Goal: Transaction & Acquisition: Purchase product/service

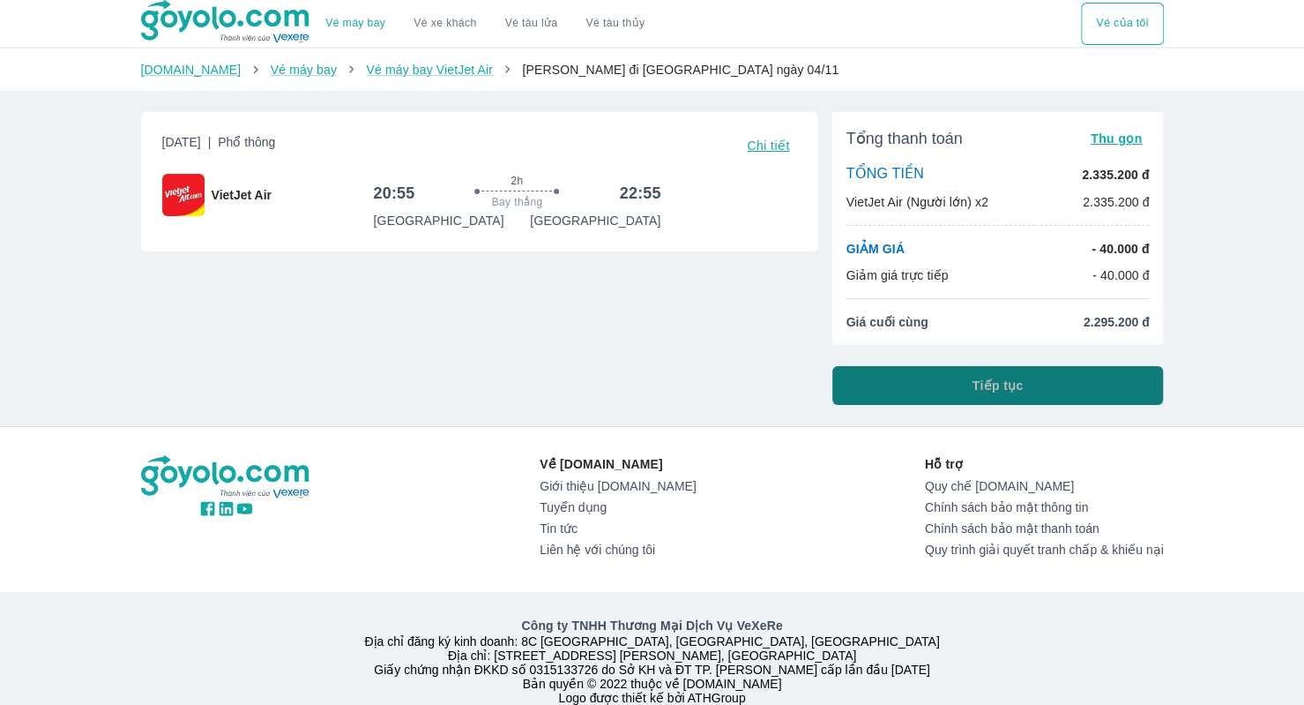
click at [1008, 391] on span "Tiếp tục" at bounding box center [998, 386] width 51 height 18
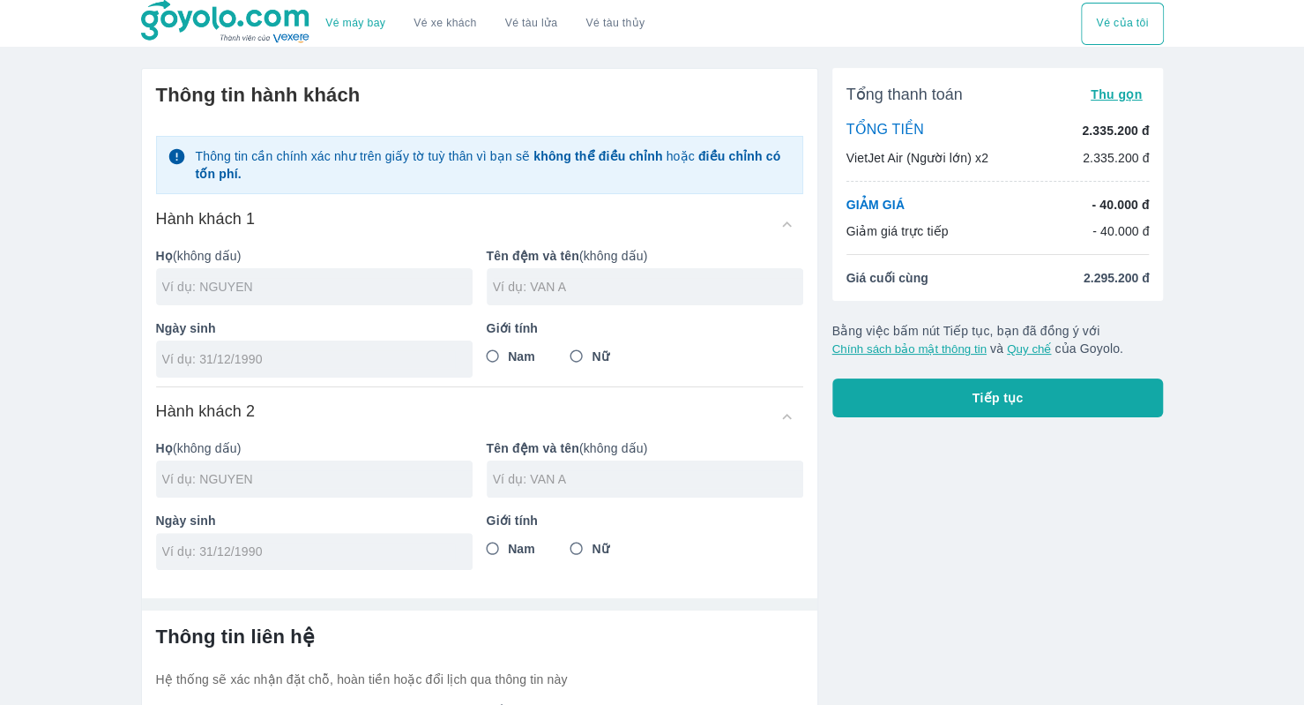
click at [338, 295] on input "text" at bounding box center [317, 287] width 310 height 18
type input "LUU"
click at [556, 285] on input "text" at bounding box center [648, 287] width 310 height 18
type input "THI HAI"
click at [411, 363] on input "tel" at bounding box center [308, 359] width 293 height 18
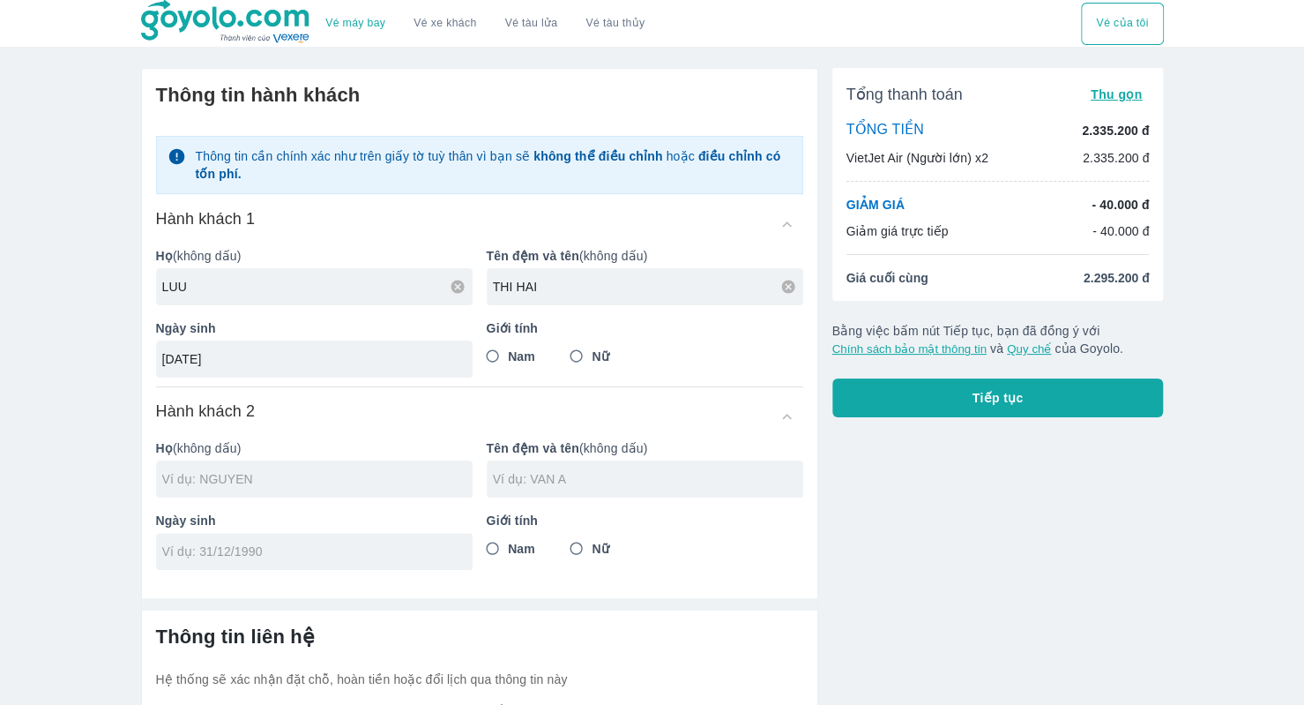
type input "[DATE]"
click at [576, 359] on input "Nữ" at bounding box center [577, 356] width 32 height 32
radio input "true"
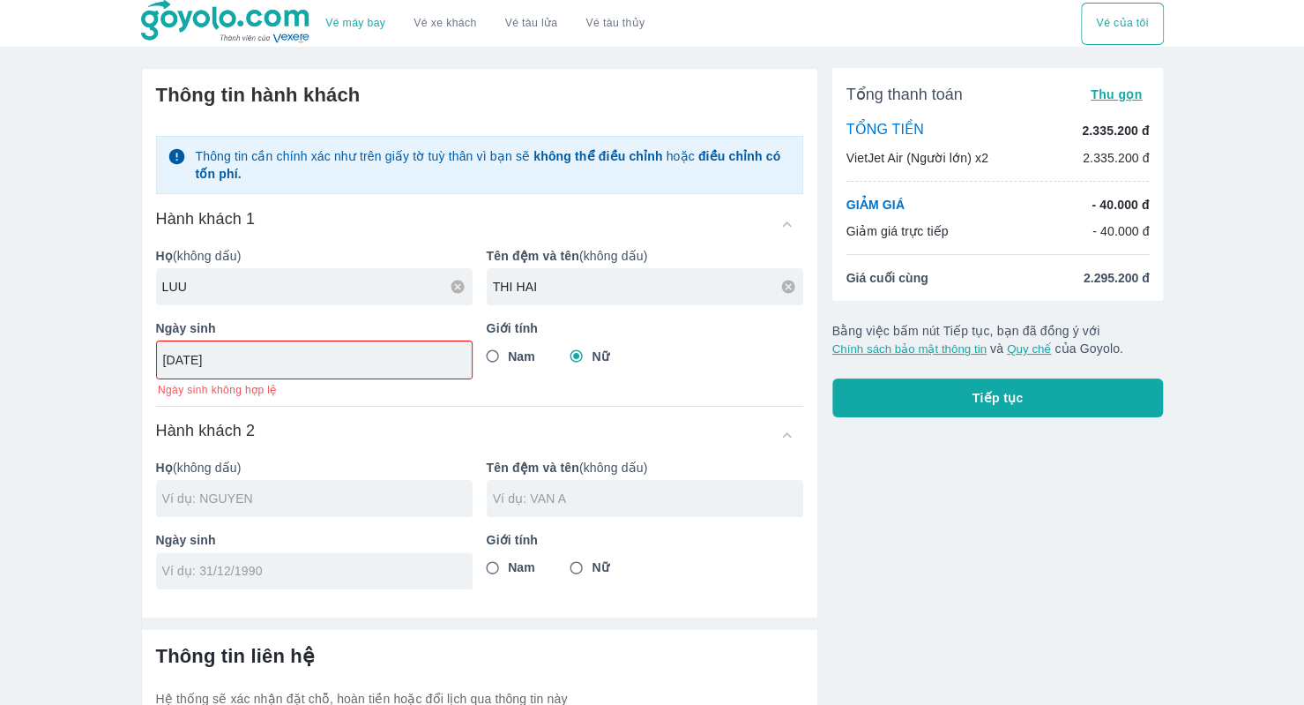
click at [287, 357] on input "[DATE]" at bounding box center [308, 360] width 291 height 18
type input "[DATE]"
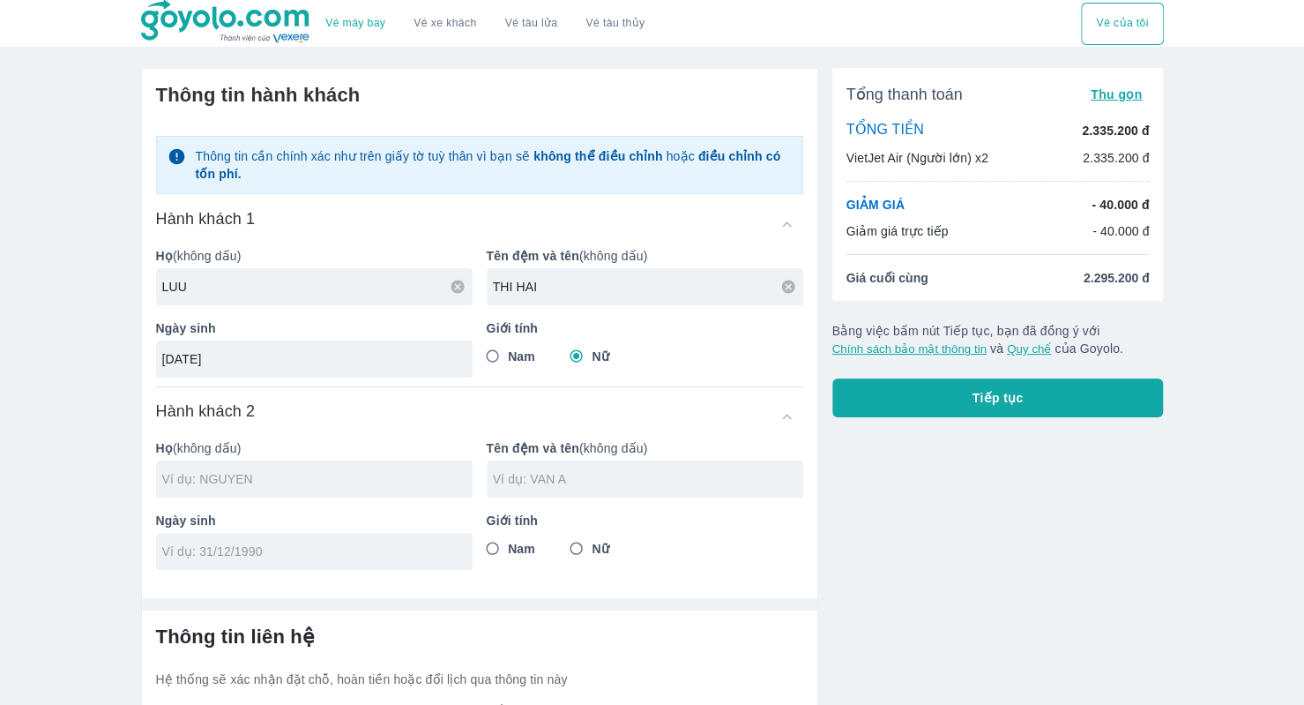
drag, startPoint x: 356, startPoint y: 426, endPoint x: 602, endPoint y: 345, distance: 259.0
click at [360, 426] on div "Hành khách 2 Họ (không dấu) Tên đệm và tên (không dấu) Ngày sinh Giới tính Nam …" at bounding box center [479, 484] width 647 height 169
type input "LUU"
type input "LUU THI HAI"
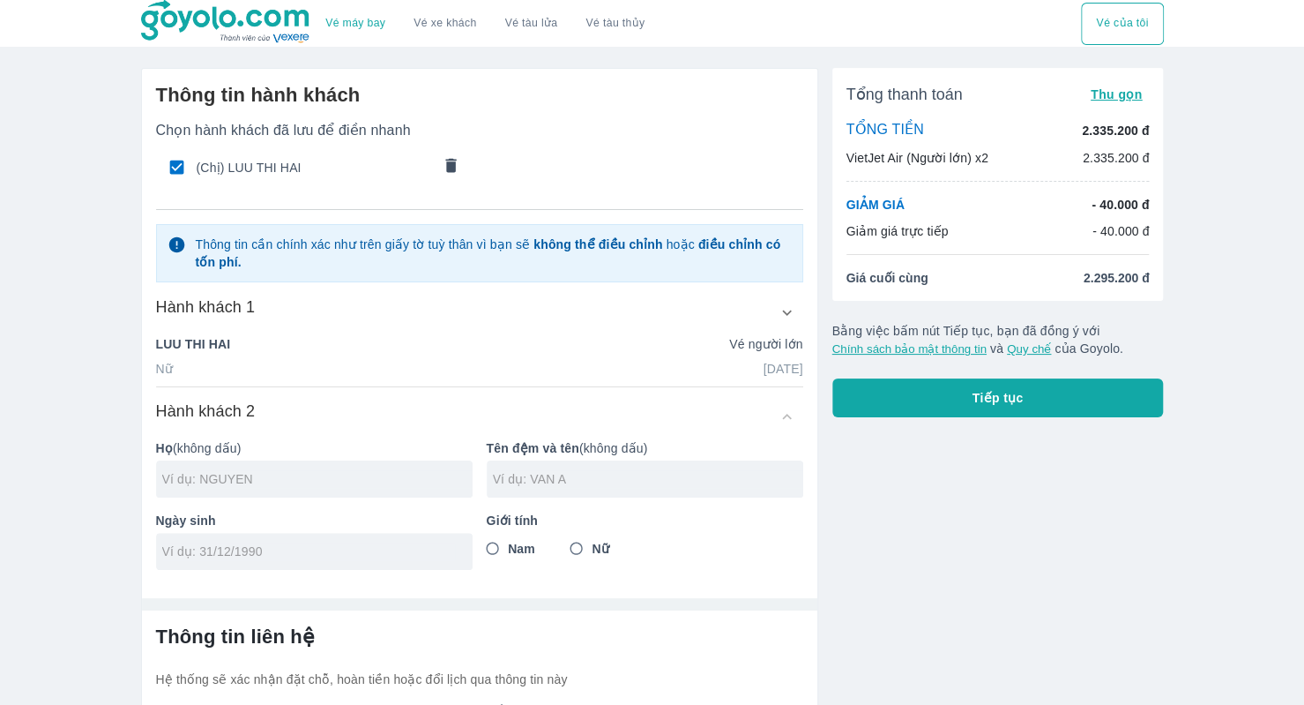
click at [787, 314] on icon "button" at bounding box center [787, 311] width 10 height 5
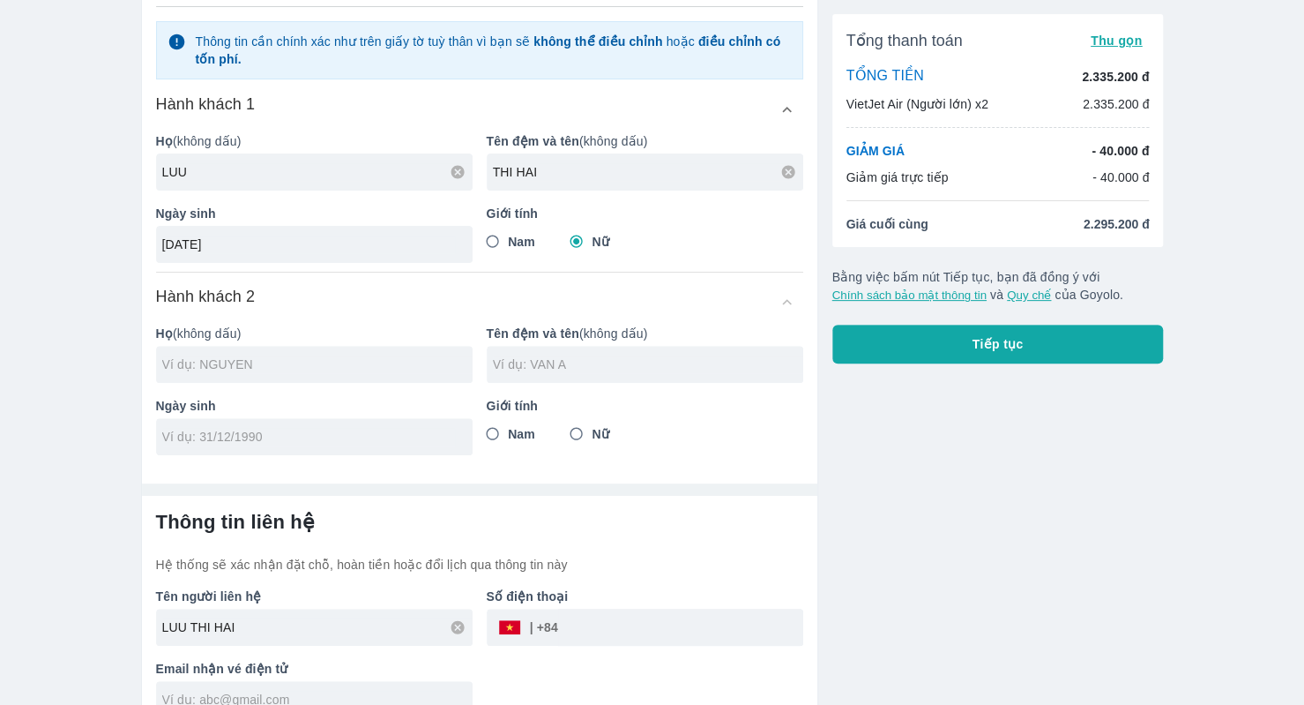
scroll to position [229, 0]
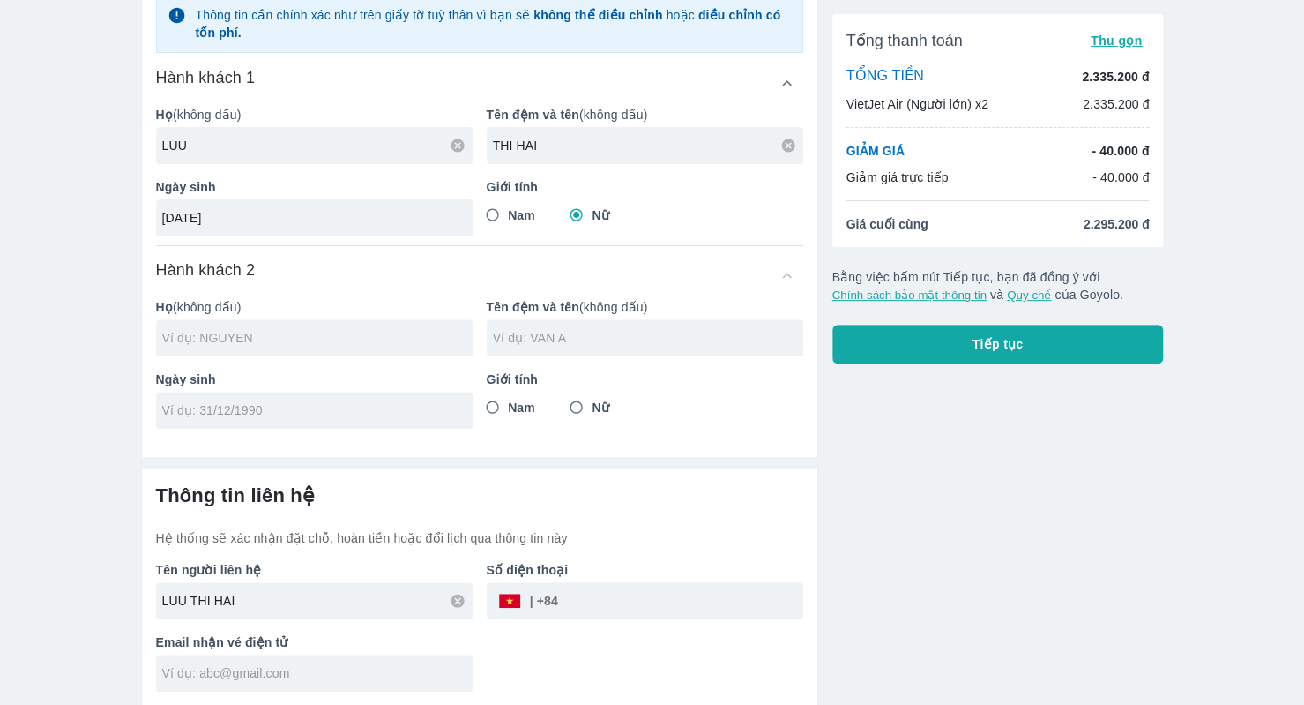
click at [321, 329] on input "text" at bounding box center [317, 338] width 310 height 18
type input "LUU"
click at [574, 332] on input "text" at bounding box center [648, 338] width 310 height 18
type input "THI UYEN"
click at [406, 405] on input "tel" at bounding box center [308, 410] width 293 height 18
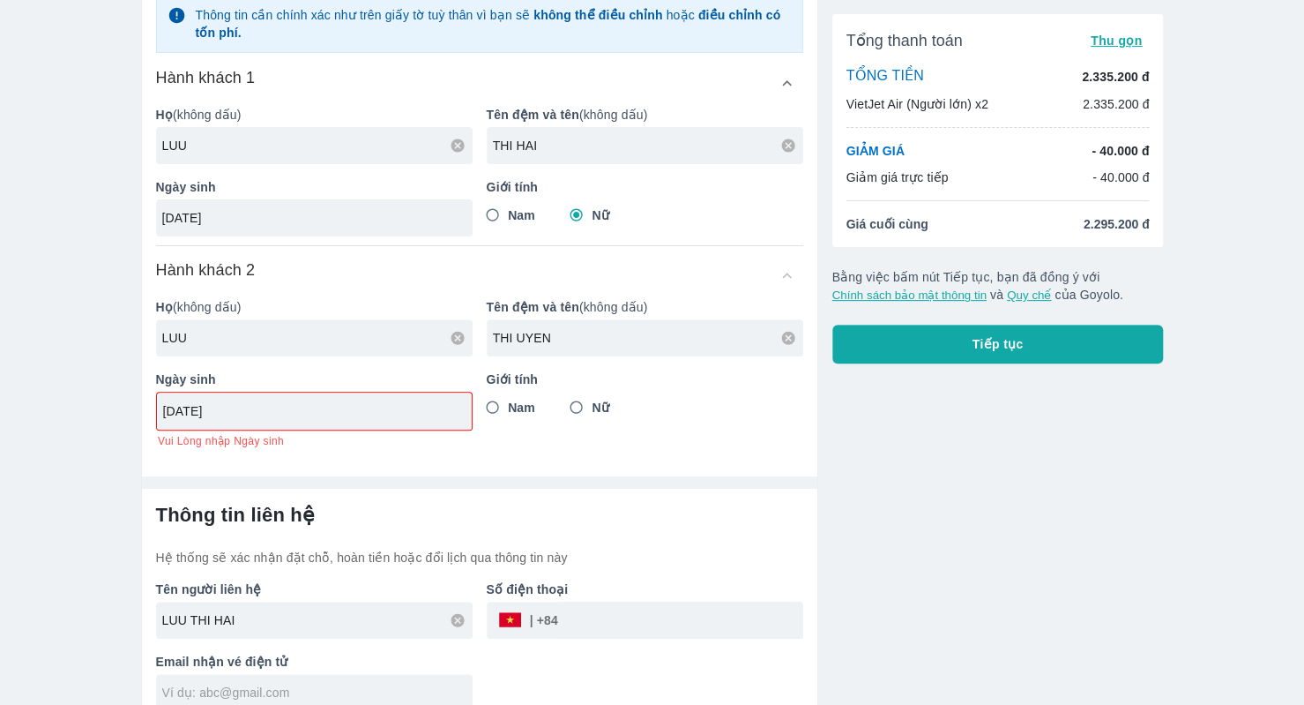
type input "[DATE]"
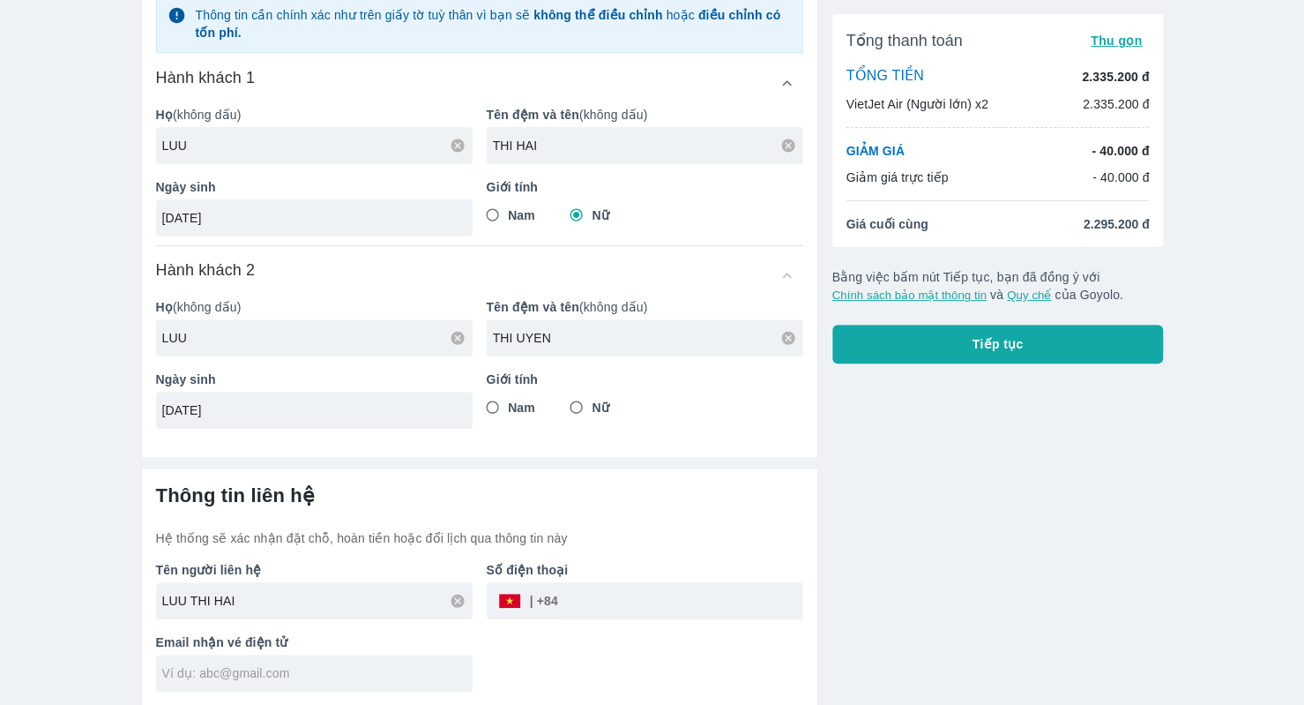
click at [712, 447] on div at bounding box center [479, 456] width 675 height 26
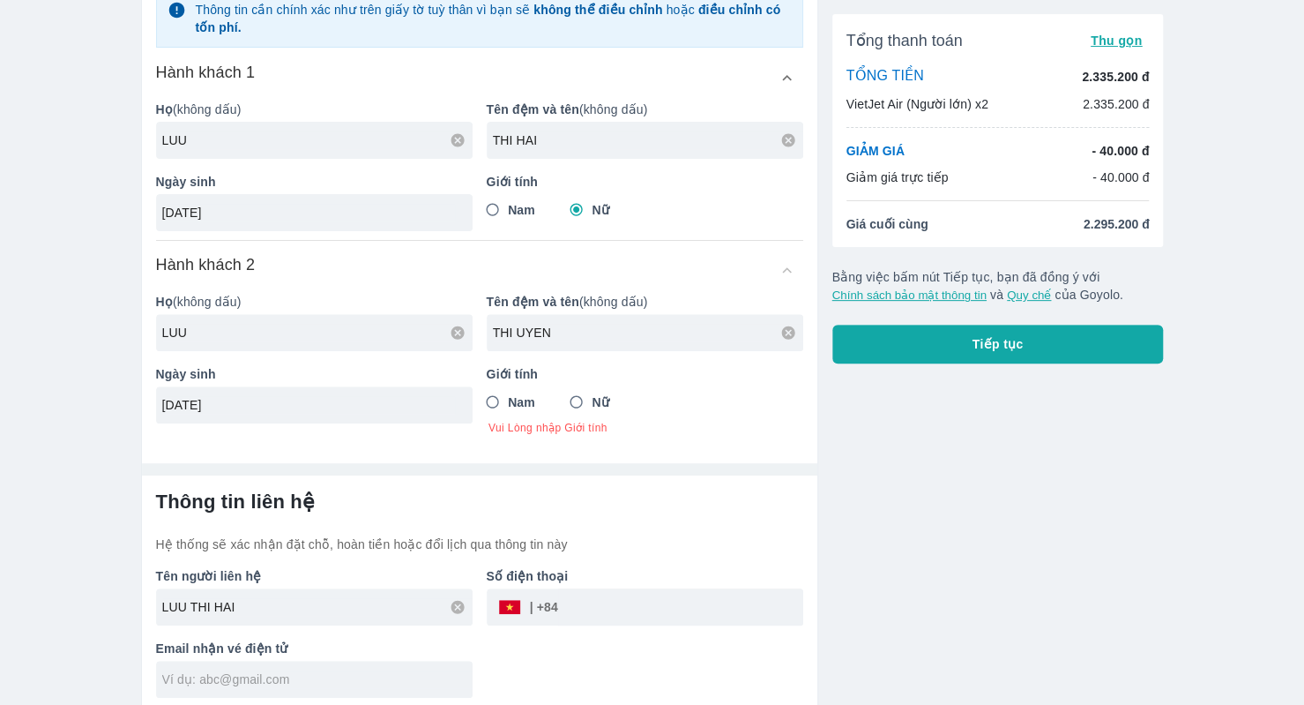
scroll to position [241, 0]
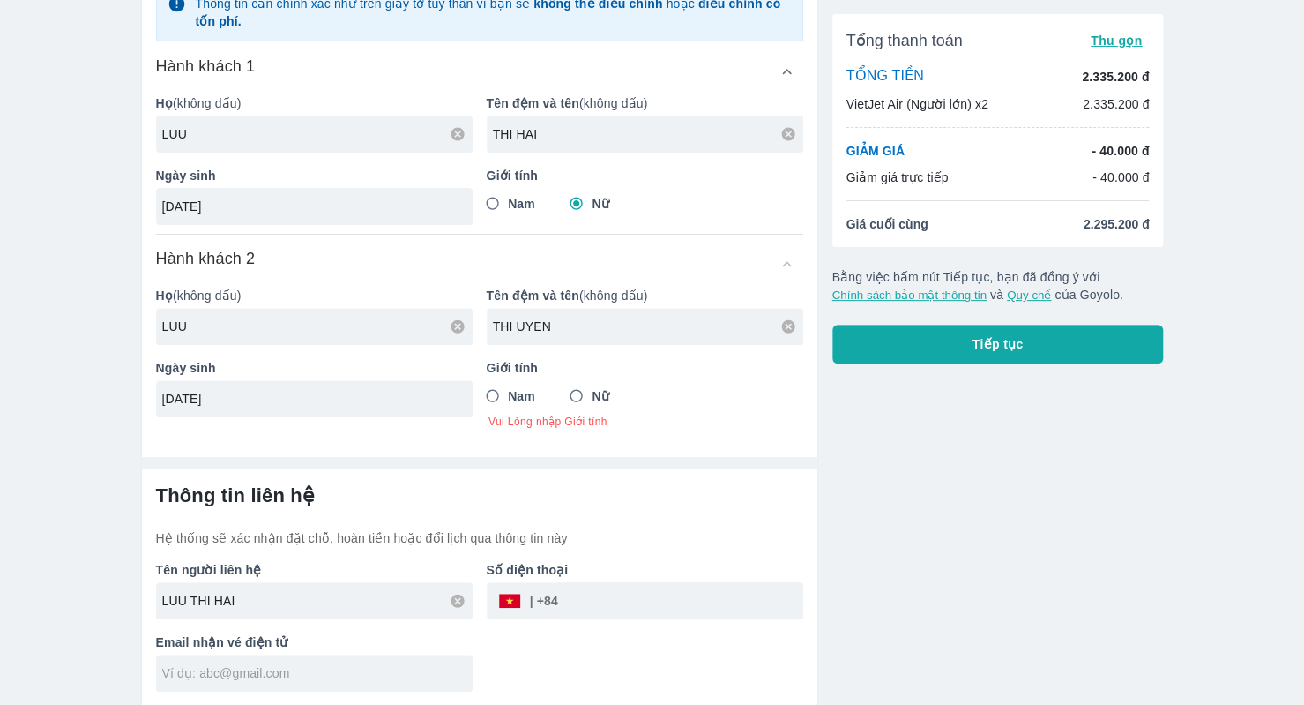
click at [590, 600] on input "tel" at bounding box center [680, 600] width 245 height 42
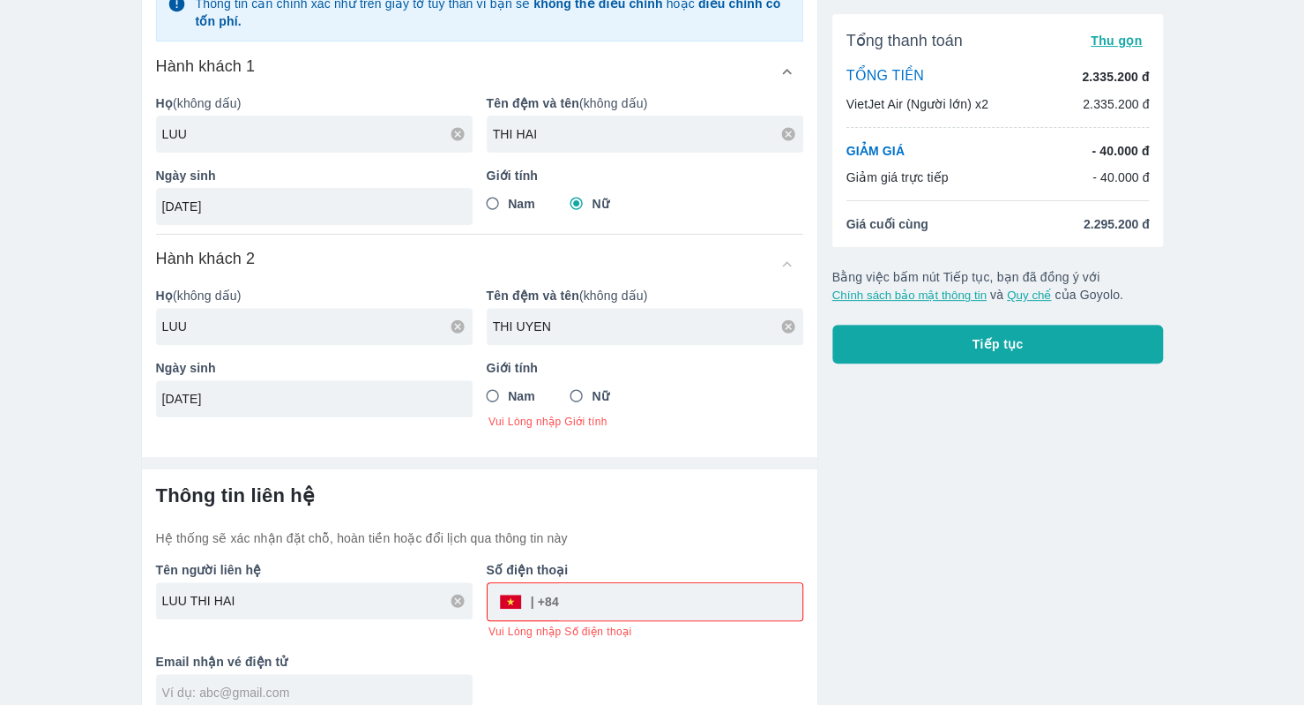
drag, startPoint x: 277, startPoint y: 598, endPoint x: 96, endPoint y: 597, distance: 180.8
click at [96, 597] on div "Vé máy bay Vé xe khách Vé tàu lửa Vé tàu thủy Vé của tôi Thông tin hành khách C…" at bounding box center [652, 242] width 1304 height 966
type input "[PERSON_NAME]"
click at [623, 597] on input "tel" at bounding box center [680, 601] width 243 height 42
type input "0"
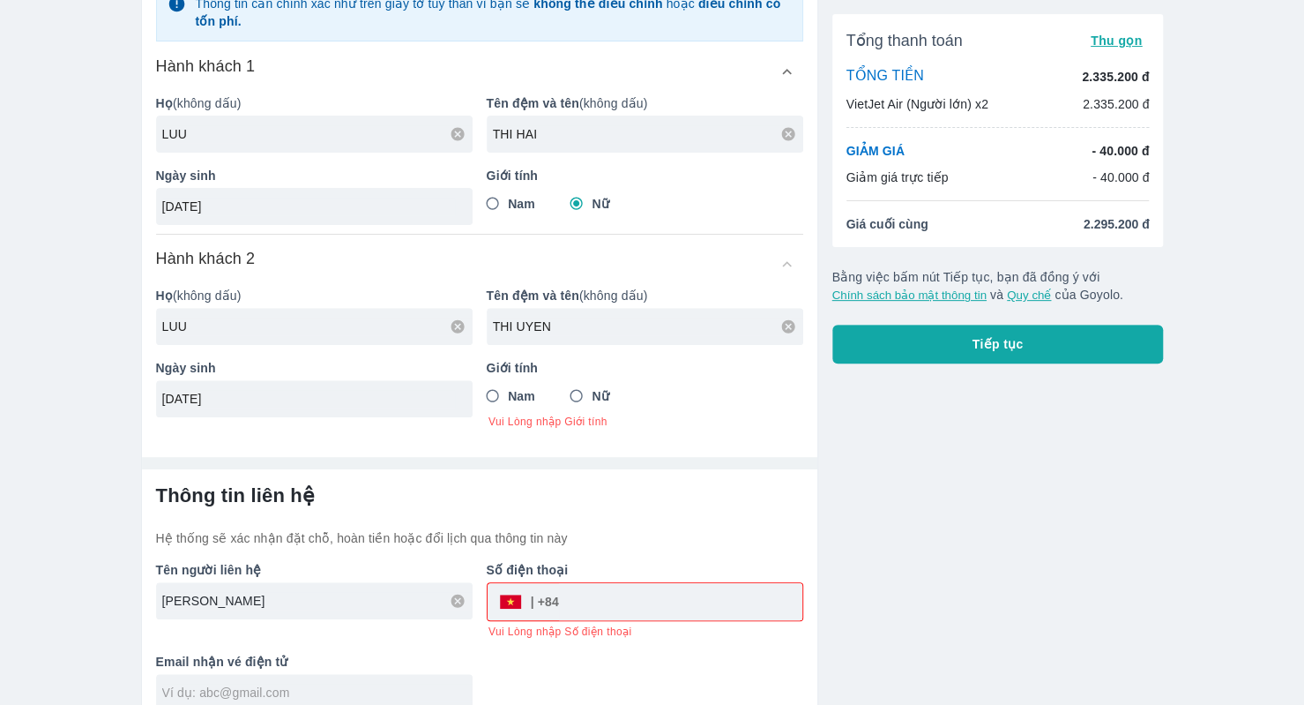
click at [460, 608] on input "[PERSON_NAME]" at bounding box center [317, 601] width 310 height 18
click at [458, 594] on icon at bounding box center [457, 600] width 13 height 13
click at [390, 595] on input "text" at bounding box center [317, 601] width 310 height 18
type input "[PERSON_NAME]"
click at [652, 595] on input "tel" at bounding box center [680, 601] width 243 height 42
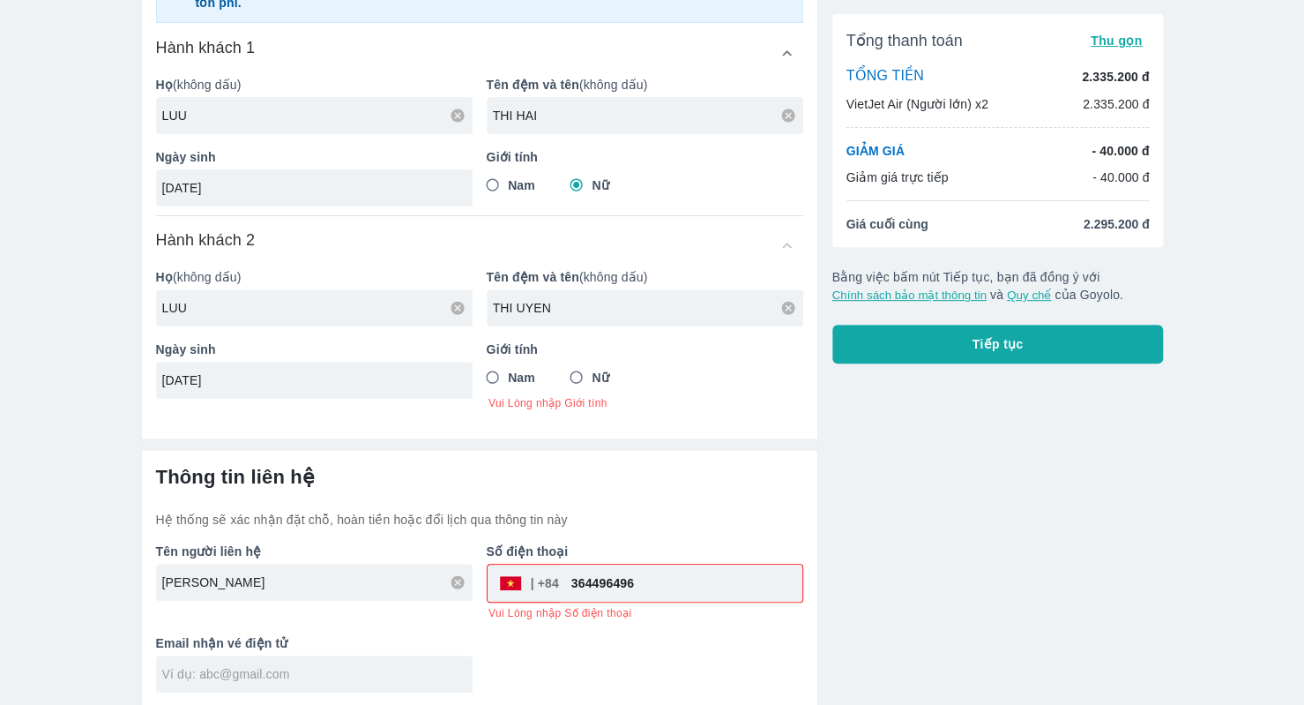
type input "364496496"
click at [354, 685] on div at bounding box center [314, 673] width 317 height 37
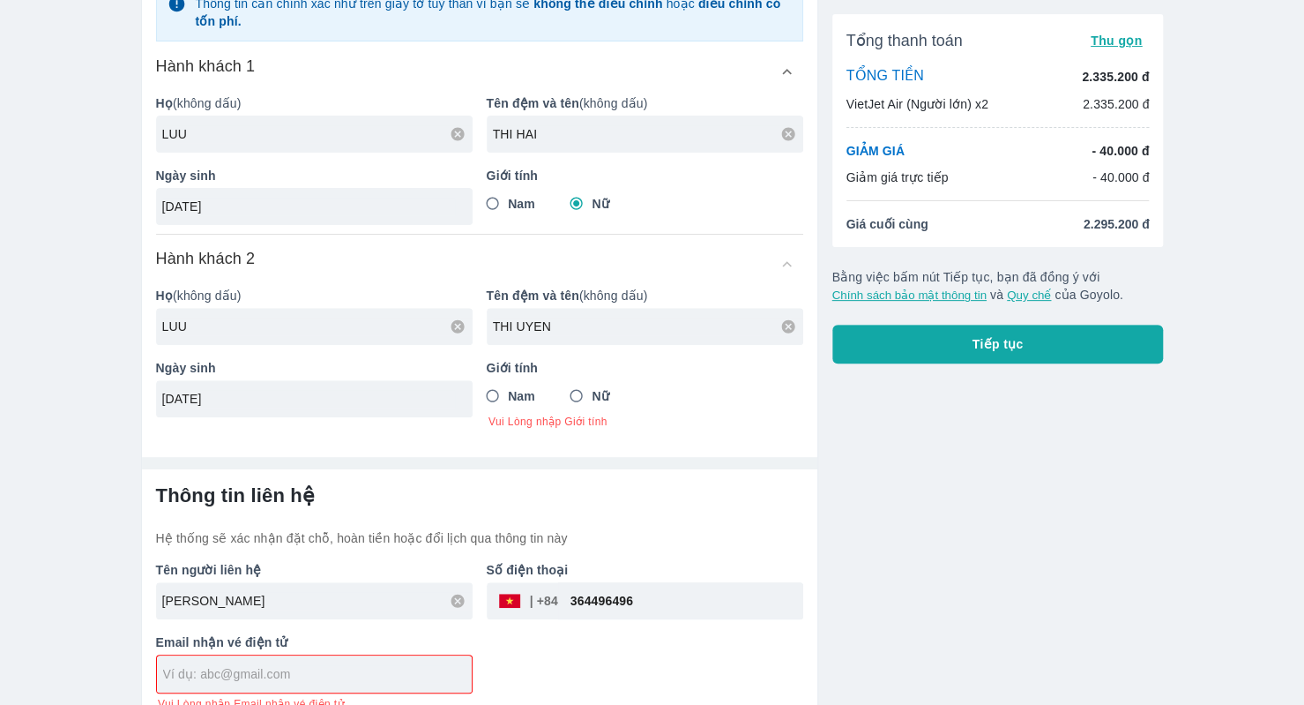
click at [339, 660] on div at bounding box center [314, 673] width 315 height 37
type input "H"
type input "[EMAIL_ADDRESS][DOMAIN_NAME]"
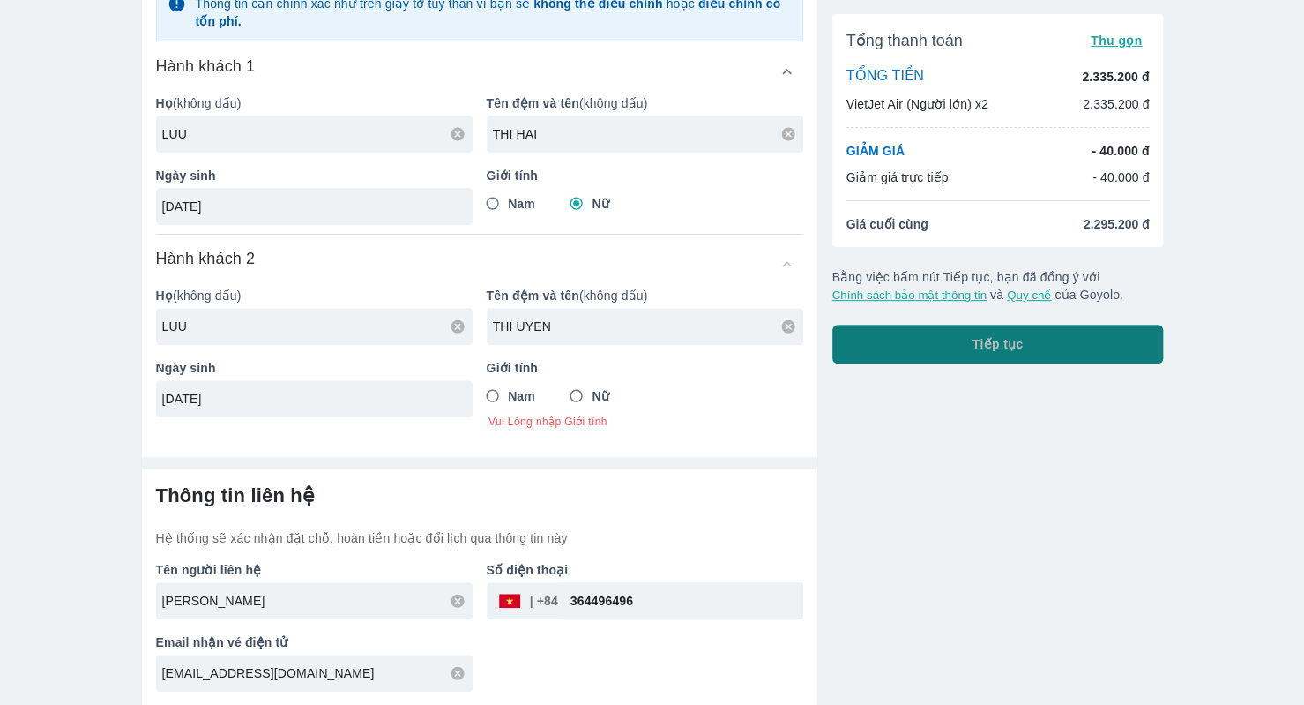
click at [995, 357] on button "Tiếp tục" at bounding box center [998, 343] width 332 height 39
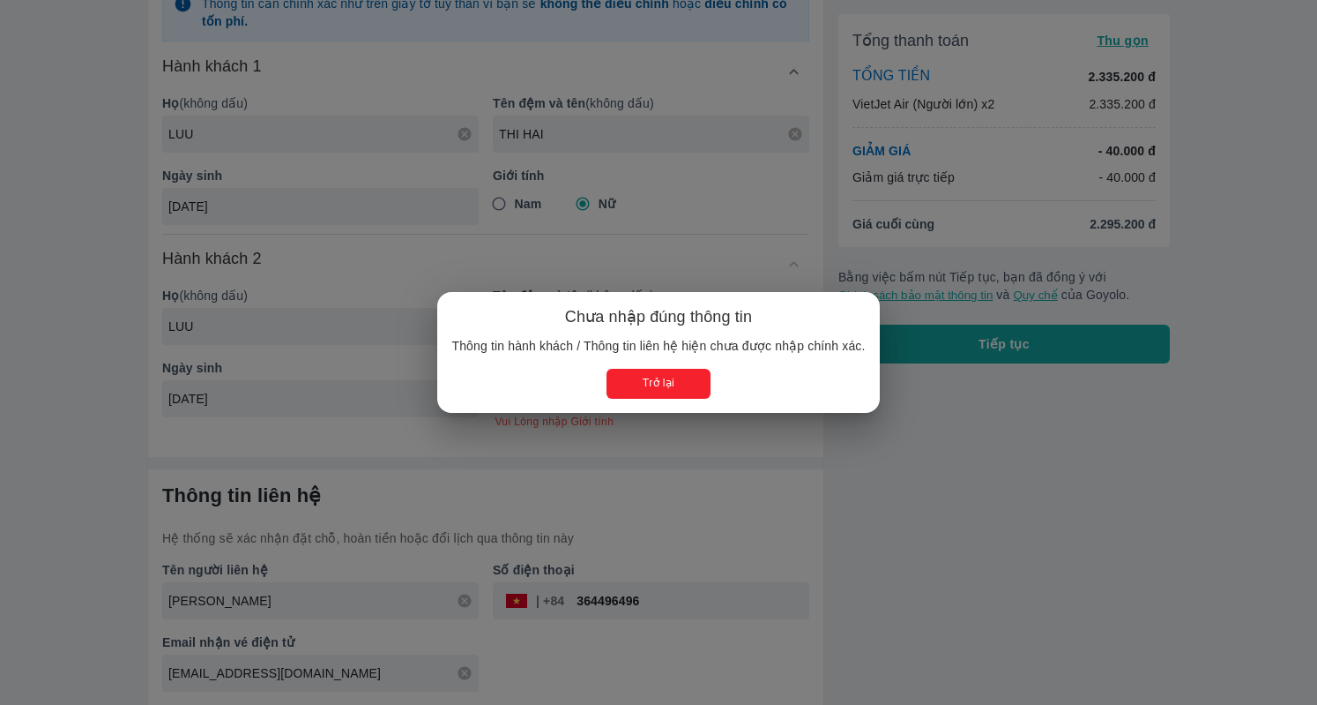
click at [682, 378] on button "Trở lại" at bounding box center [658, 383] width 103 height 29
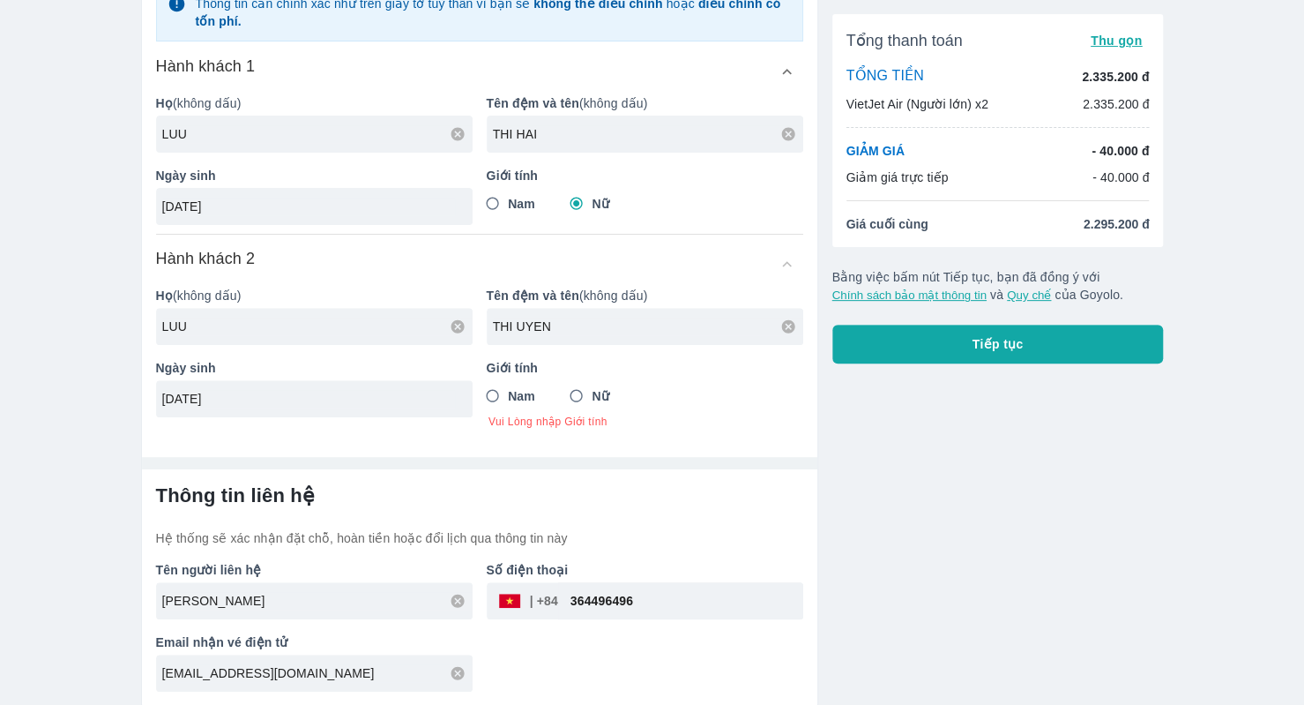
click at [569, 598] on input "364496496" at bounding box center [680, 600] width 245 height 42
type input "0364496496"
click at [374, 602] on input "[PERSON_NAME]" at bounding box center [317, 601] width 310 height 18
drag, startPoint x: 379, startPoint y: 594, endPoint x: 43, endPoint y: 595, distance: 335.9
click at [43, 595] on div "Vé máy bay Vé xe khách Vé tàu lửa Vé tàu thủy Vé của tôi Thông tin hành khách C…" at bounding box center [652, 232] width 1304 height 947
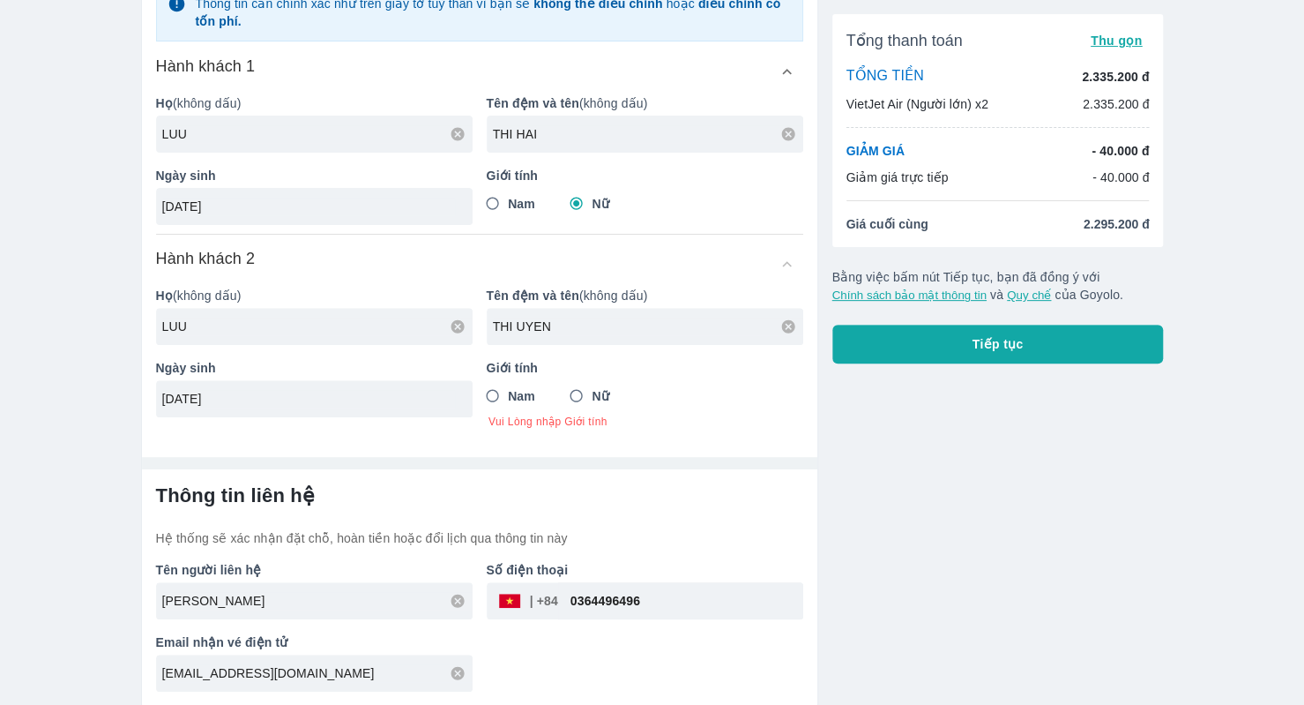
type input "[PERSON_NAME]"
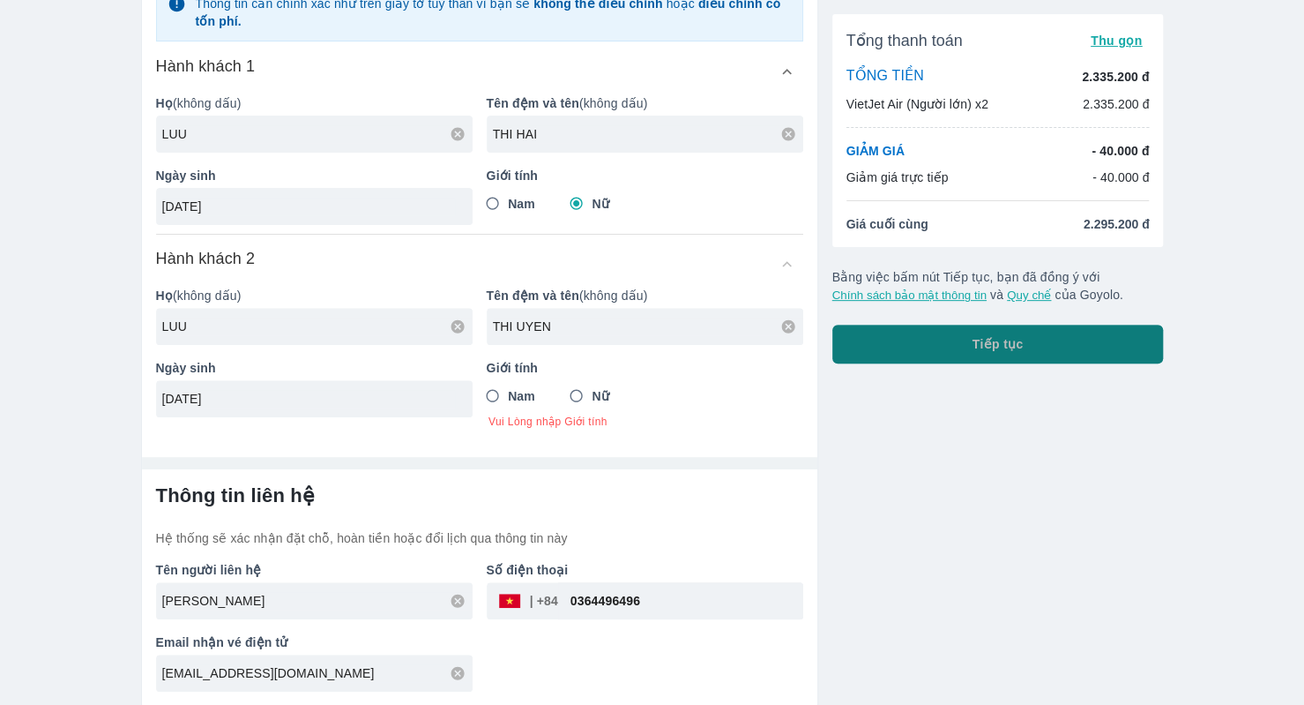
click at [1134, 347] on button "Tiếp tục" at bounding box center [998, 343] width 332 height 39
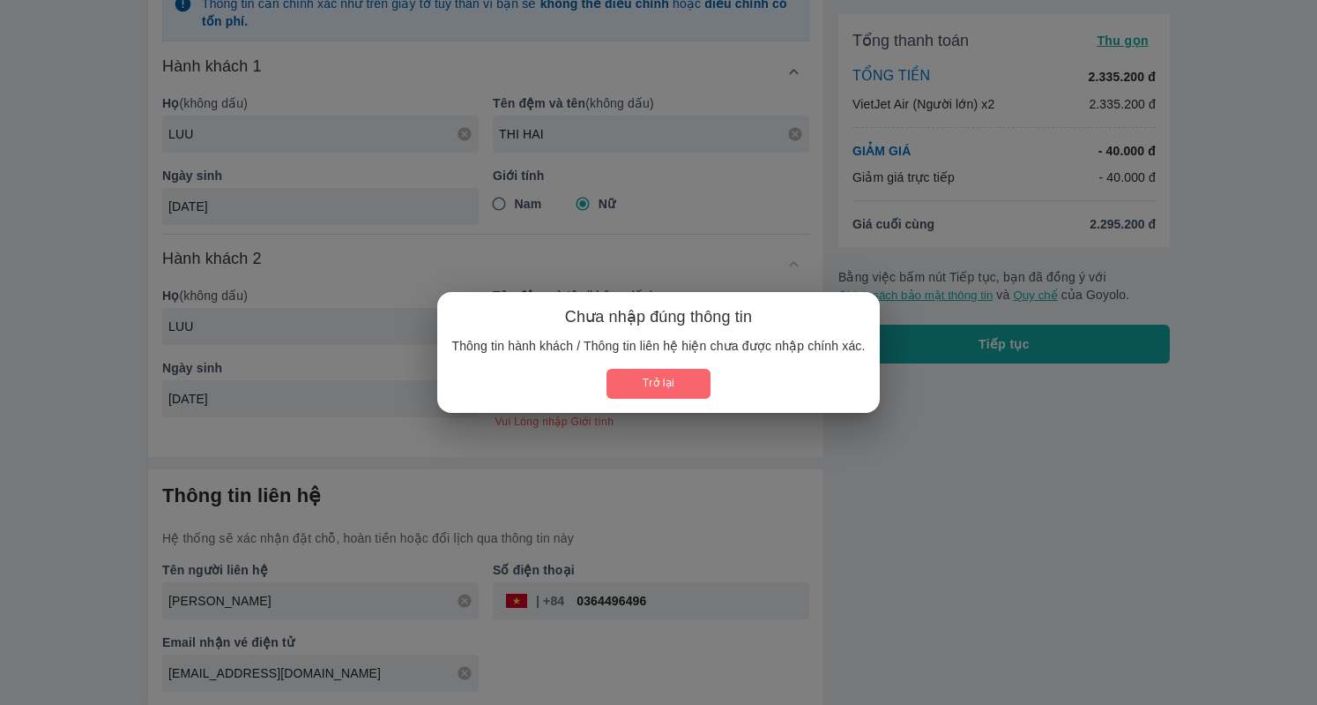
click at [687, 377] on button "Trở lại" at bounding box center [658, 383] width 103 height 29
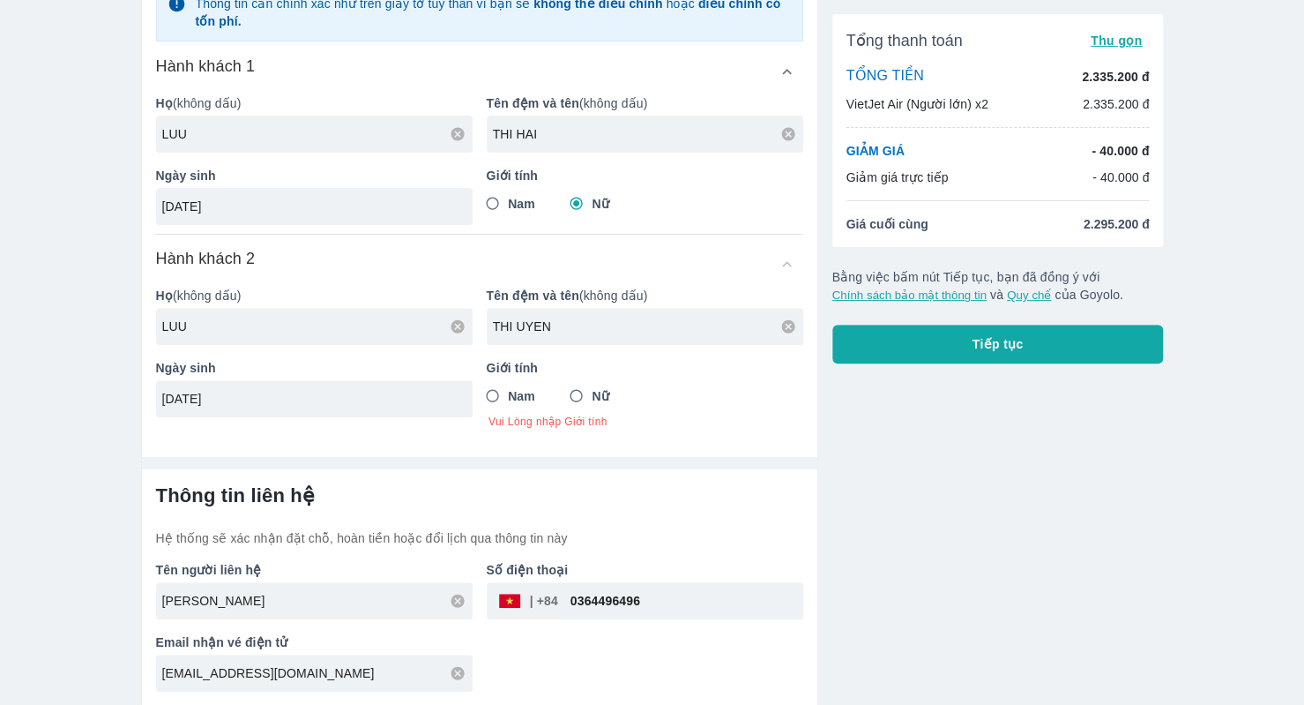
click at [582, 393] on input "Nữ" at bounding box center [577, 396] width 32 height 32
radio input "true"
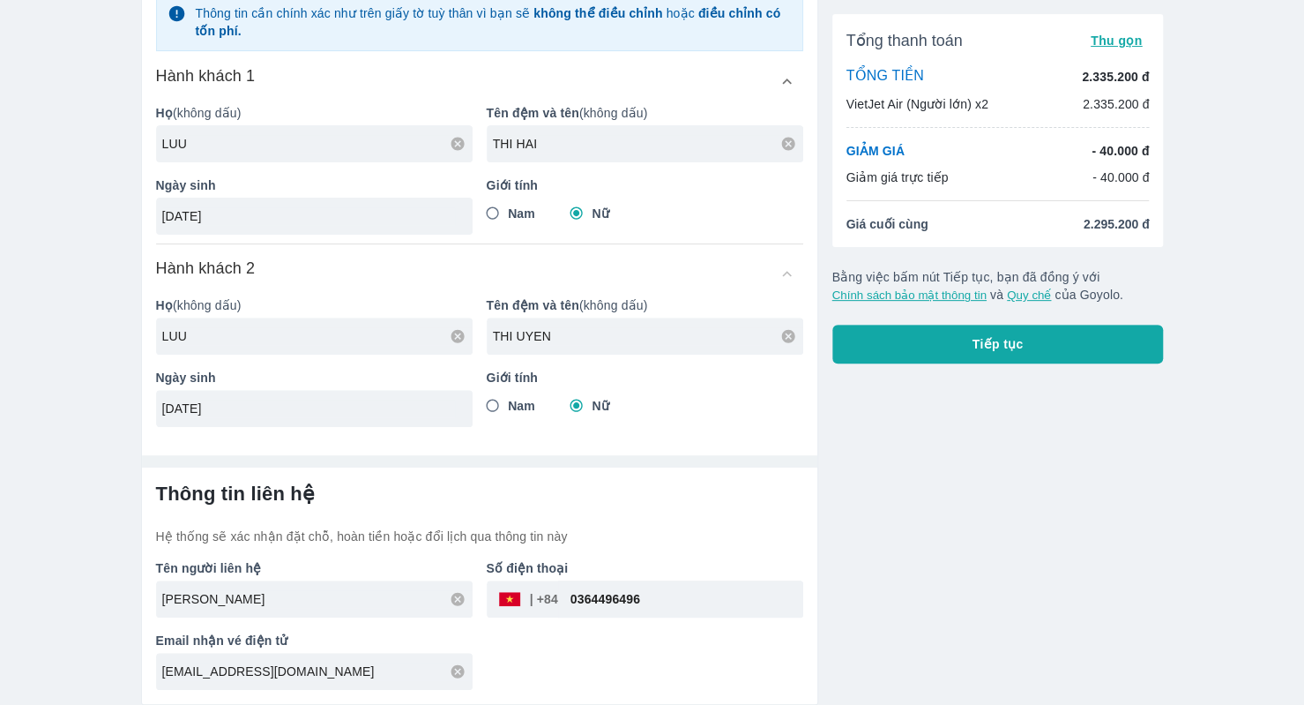
scroll to position [229, 0]
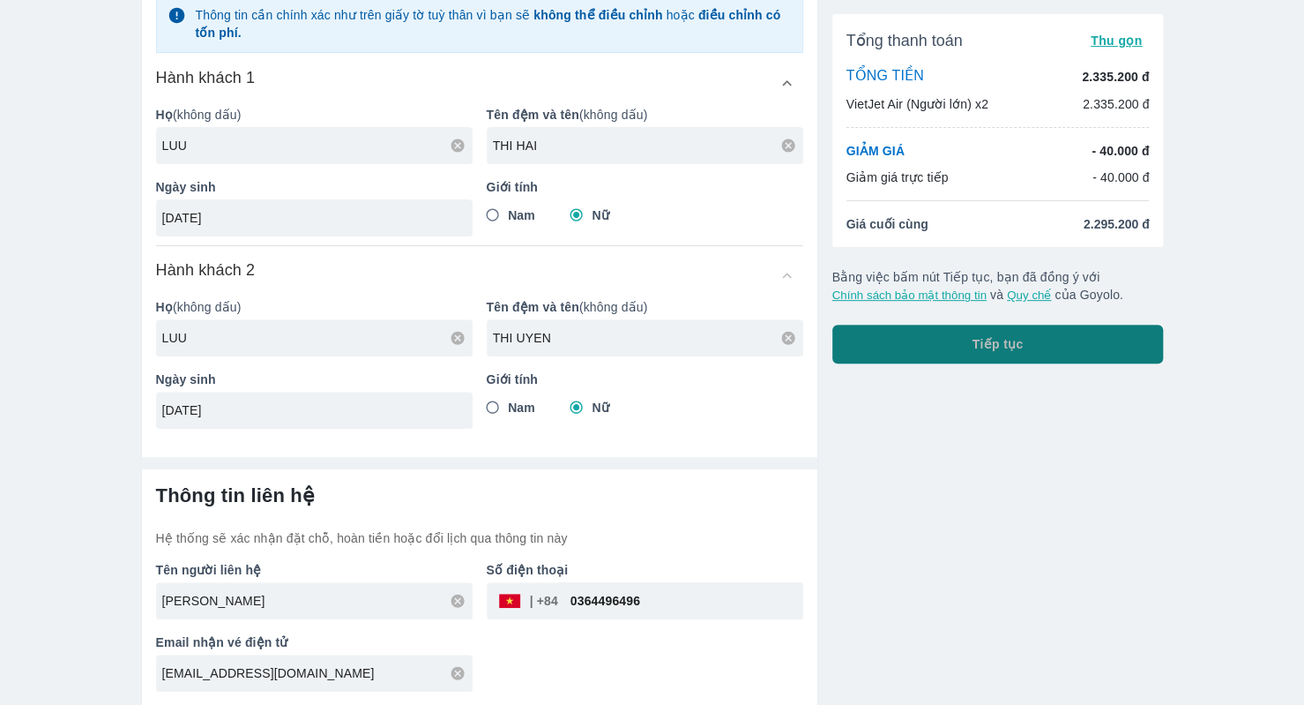
click at [932, 341] on button "Tiếp tục" at bounding box center [998, 343] width 332 height 39
type input "LUU"
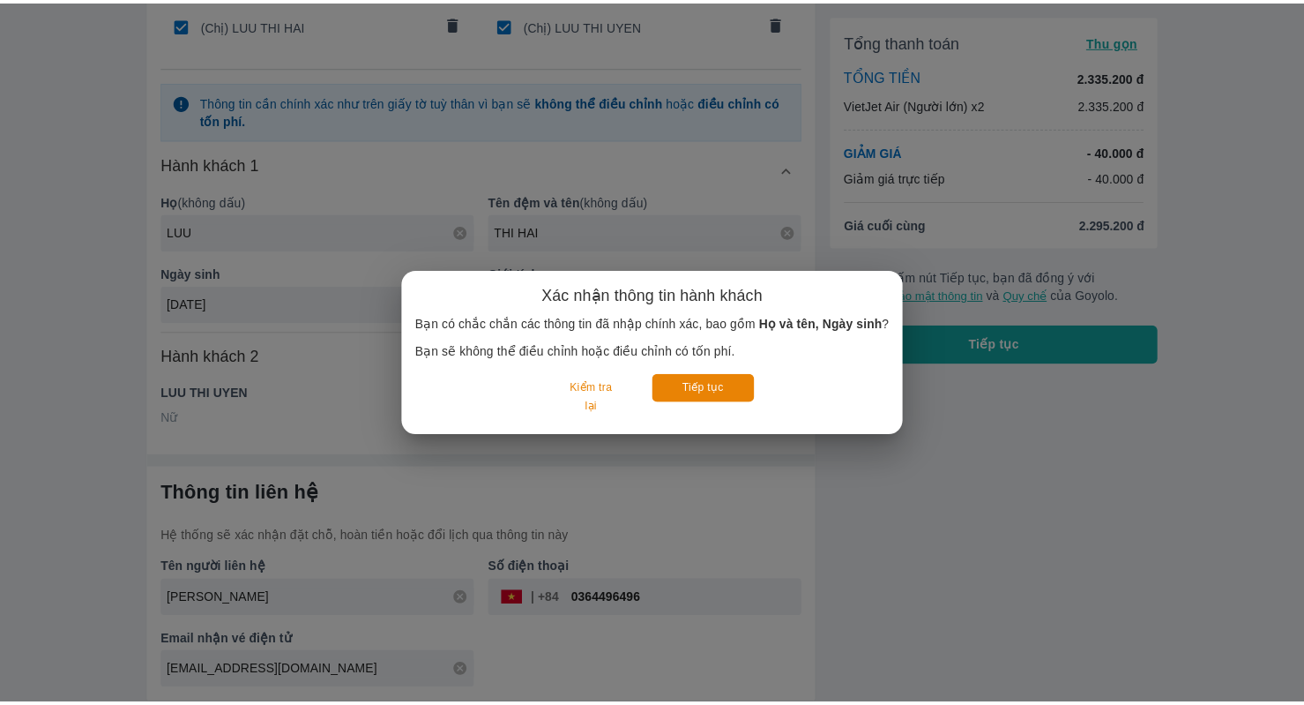
scroll to position [141, 0]
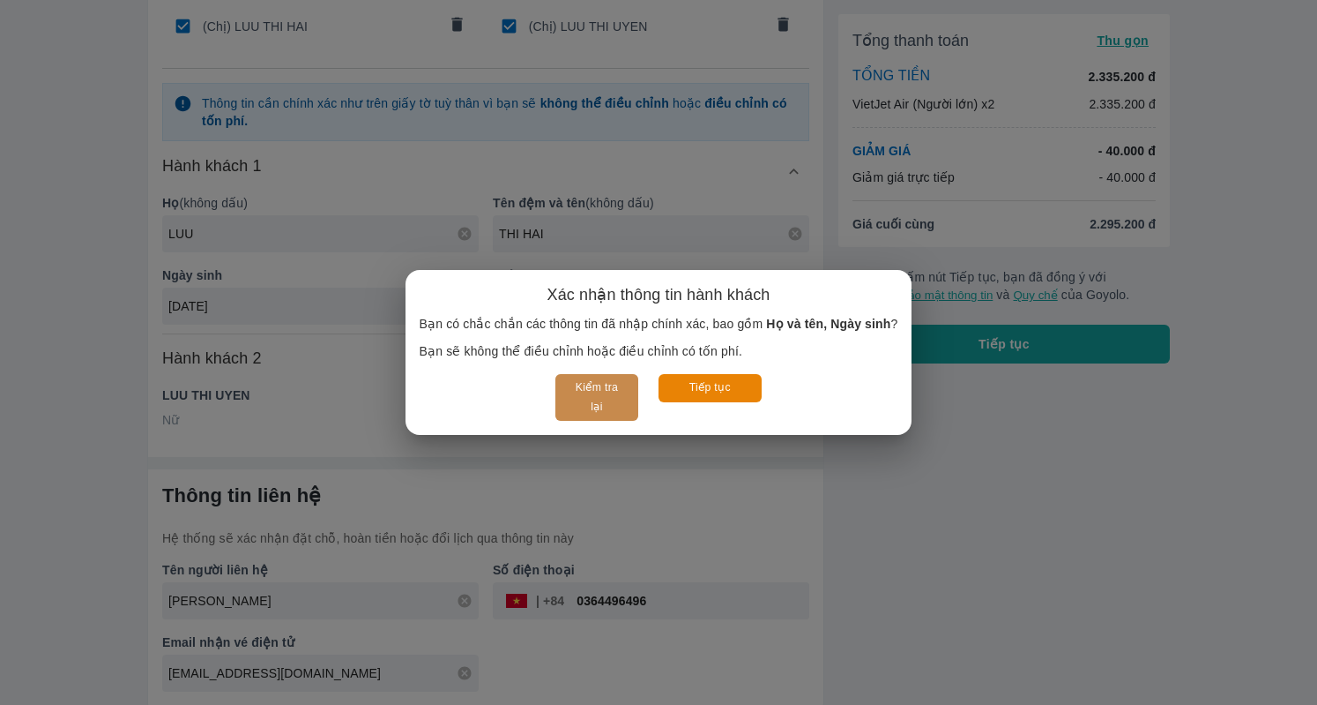
click at [615, 391] on button "Kiểm tra lại" at bounding box center [597, 397] width 82 height 47
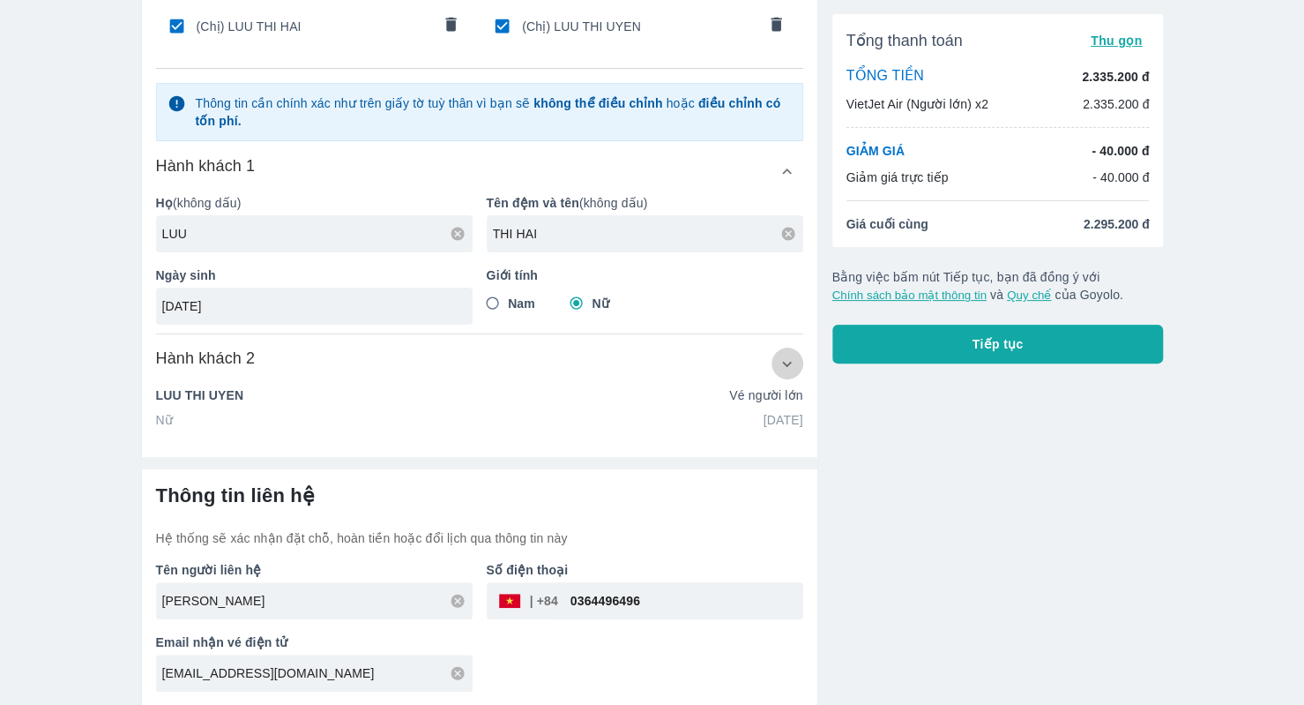
click at [780, 369] on icon "button" at bounding box center [787, 363] width 19 height 19
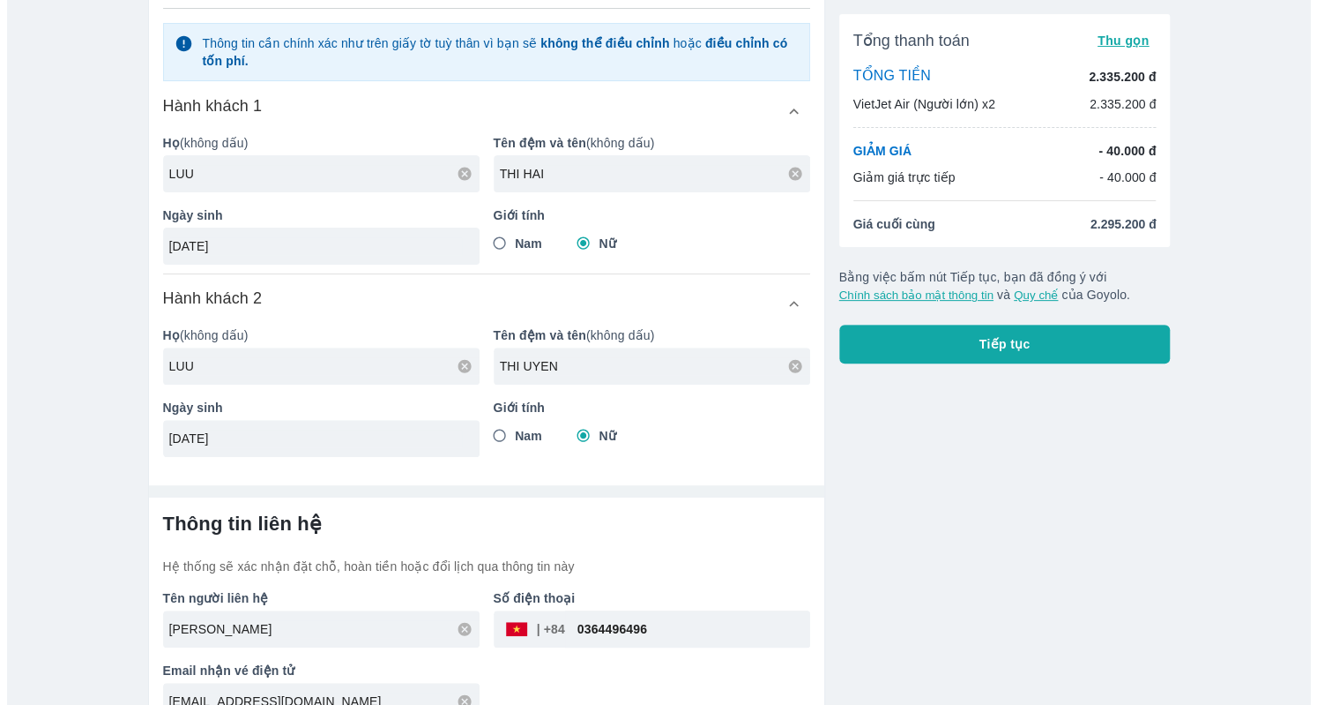
scroll to position [229, 0]
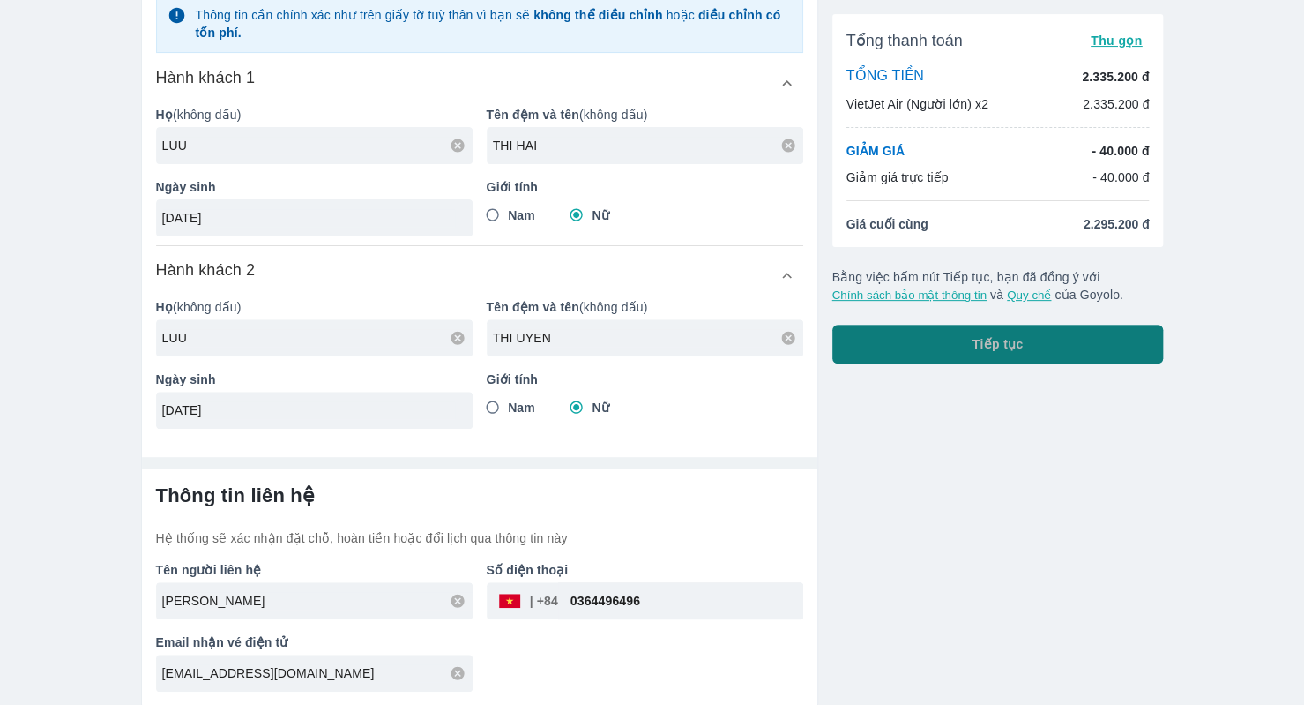
click at [968, 362] on button "Tiếp tục" at bounding box center [998, 343] width 332 height 39
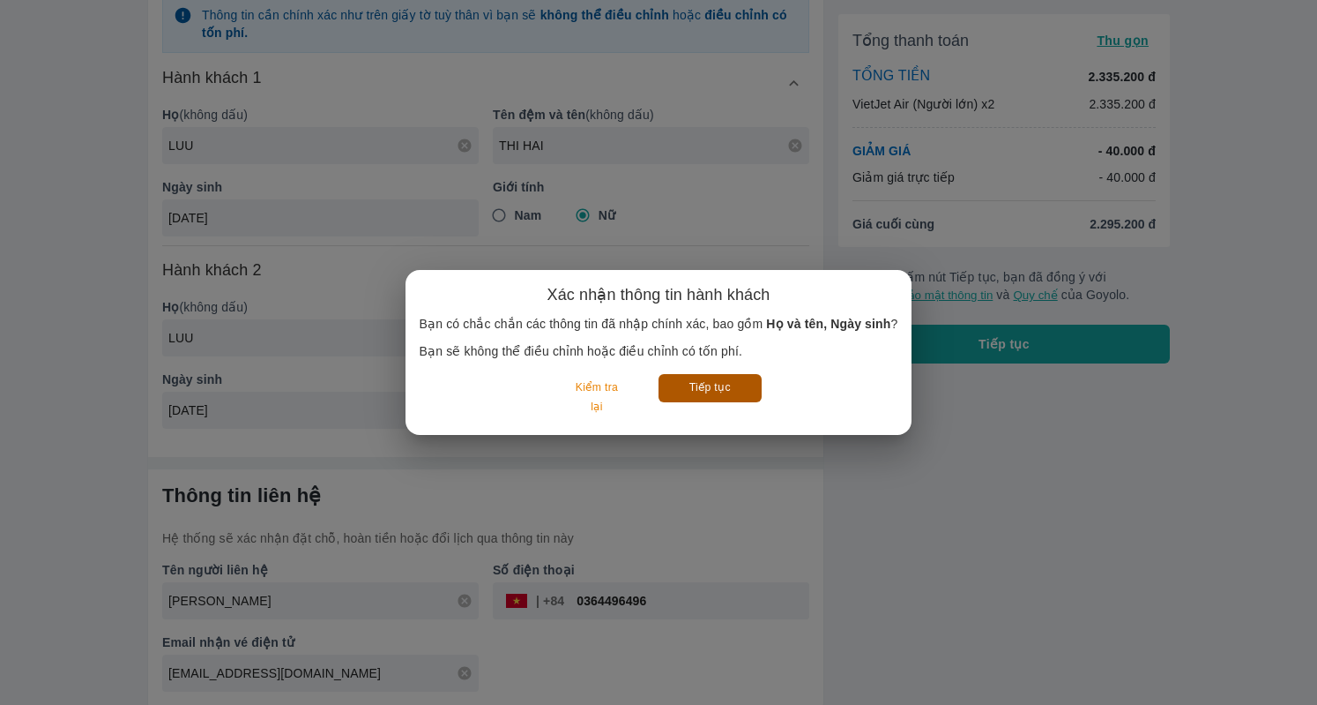
click at [709, 378] on button "Tiếp tục" at bounding box center [710, 387] width 103 height 27
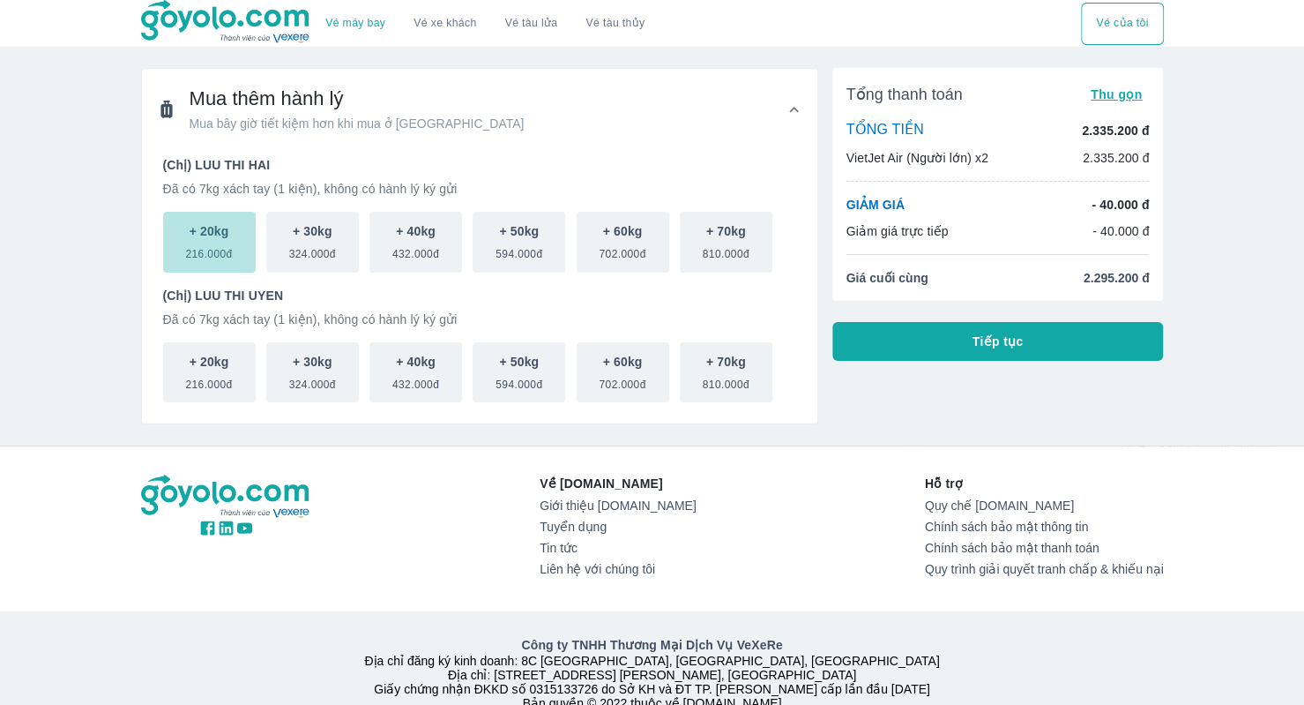
click at [227, 237] on p "+ 20kg" at bounding box center [210, 231] width 40 height 18
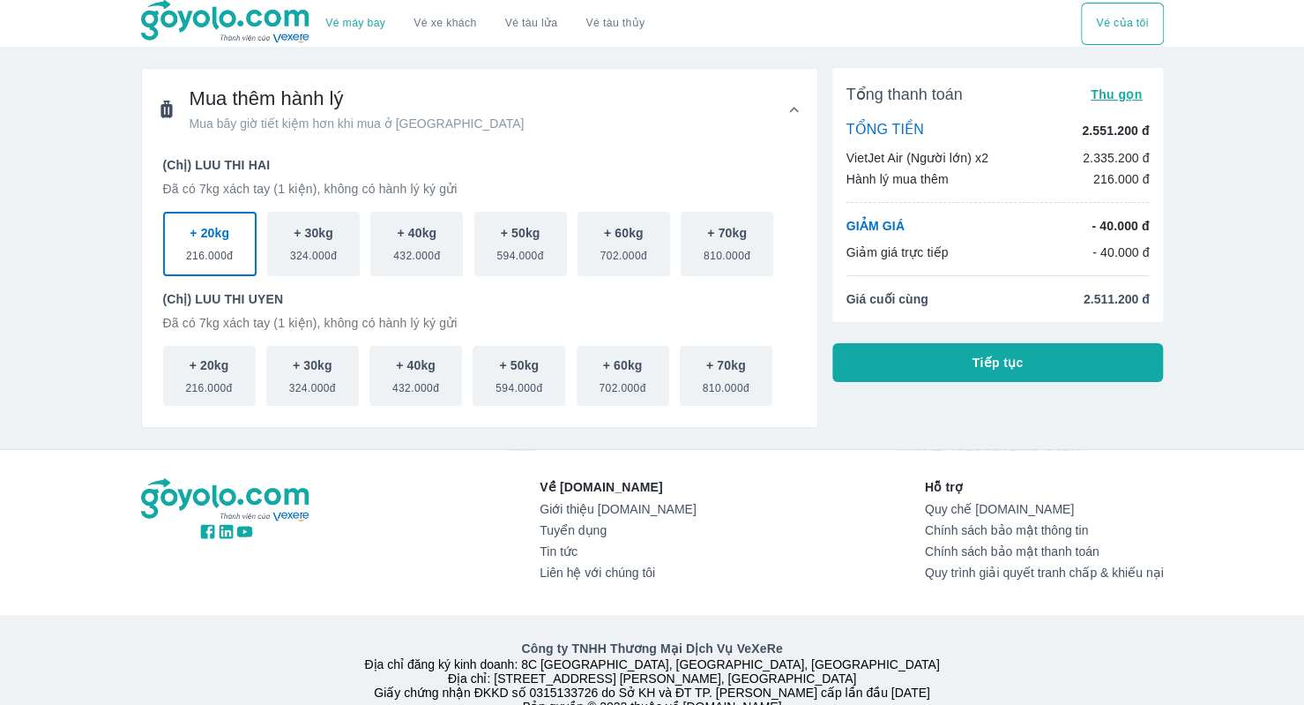
click at [1016, 354] on span "Tiếp tục" at bounding box center [998, 363] width 51 height 18
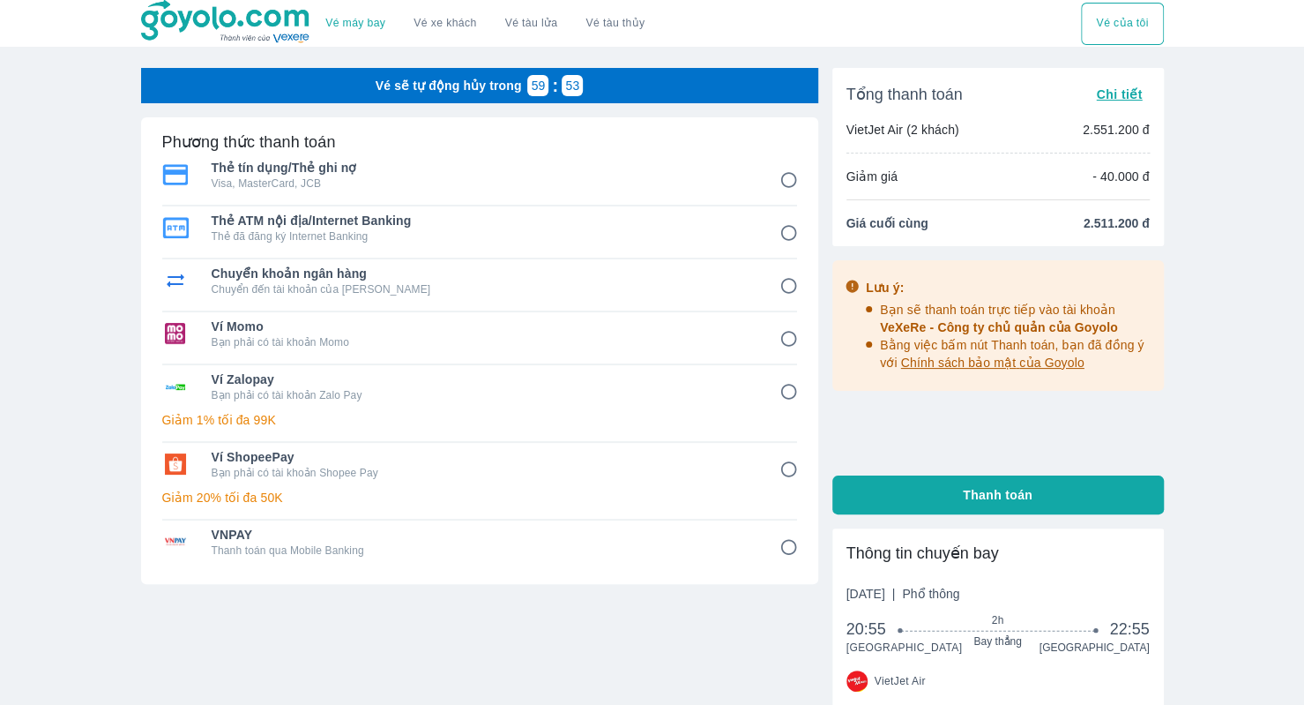
click at [788, 174] on input "1" at bounding box center [789, 180] width 34 height 34
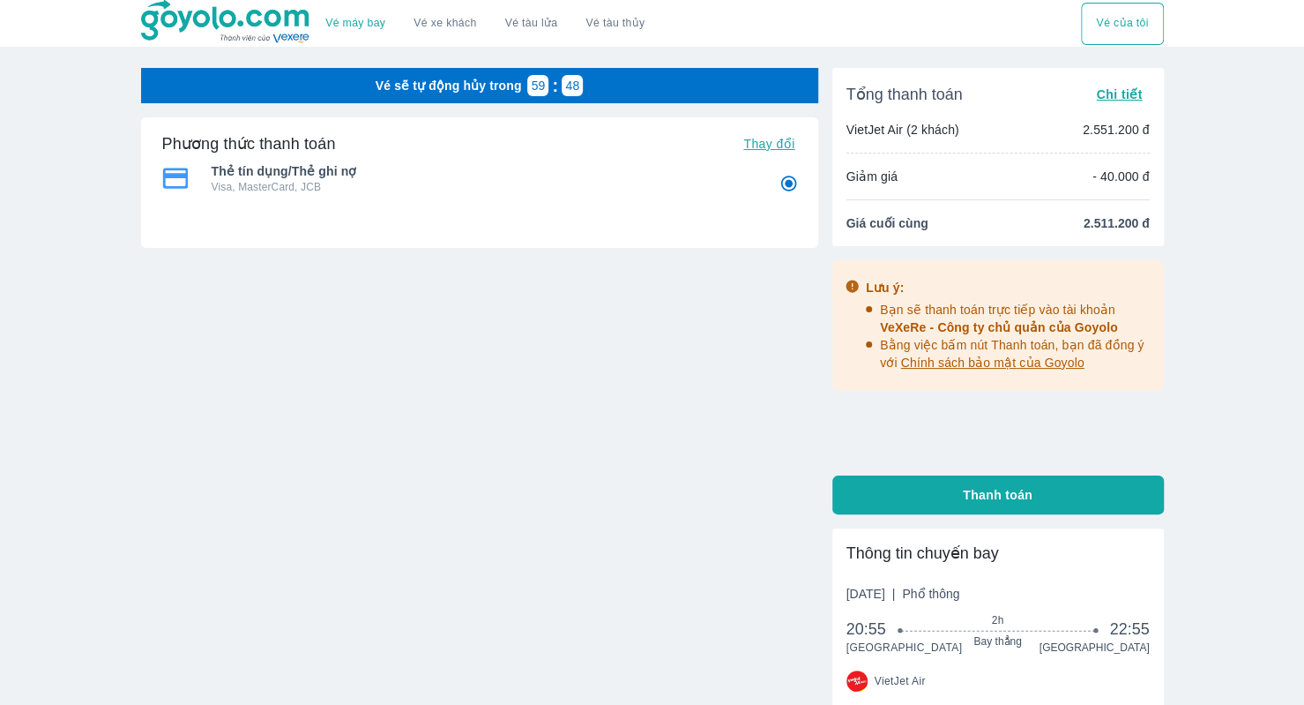
click at [926, 508] on button "Thanh toán" at bounding box center [998, 494] width 332 height 39
radio input "true"
